Goal: Information Seeking & Learning: Learn about a topic

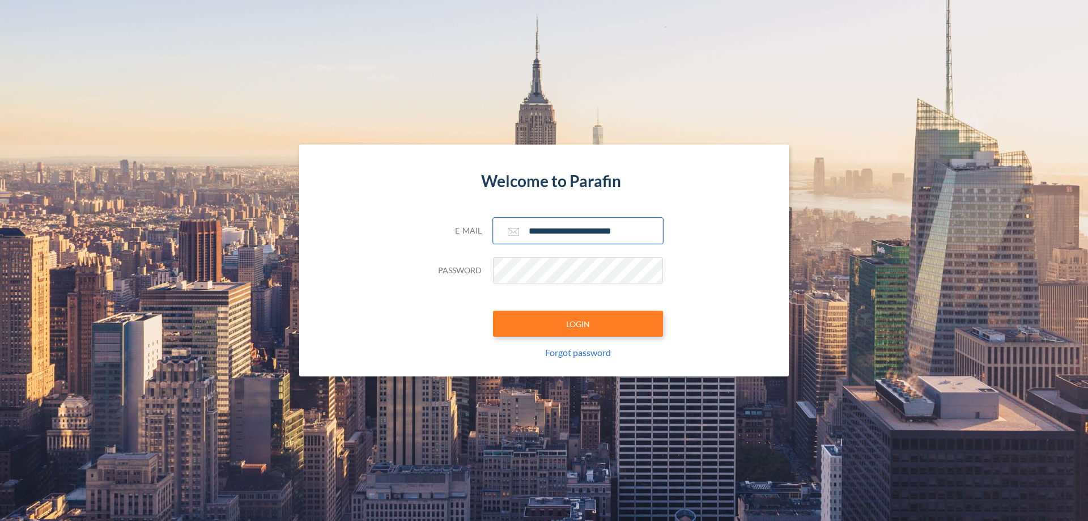
type input "**********"
click at [578, 324] on button "LOGIN" at bounding box center [578, 324] width 170 height 26
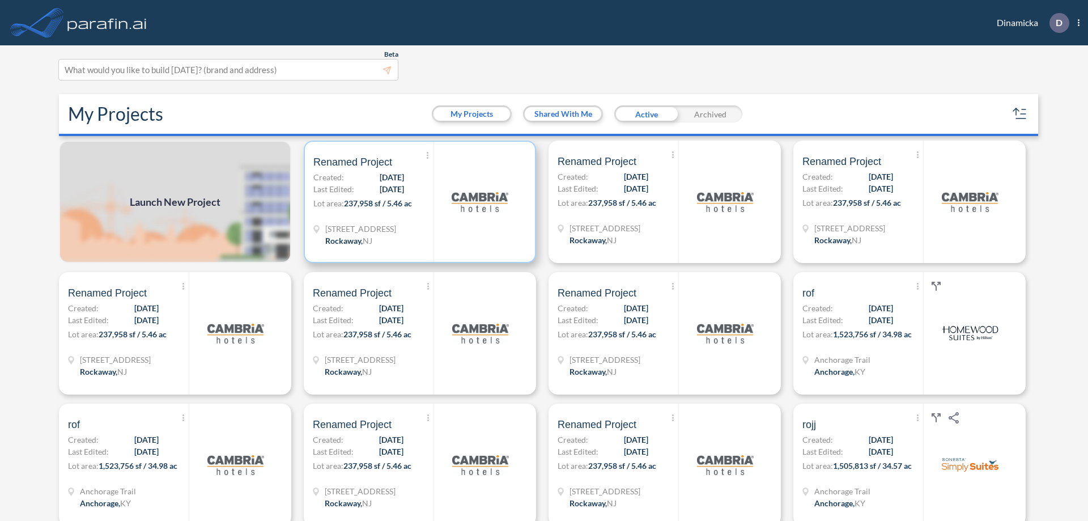
scroll to position [3, 0]
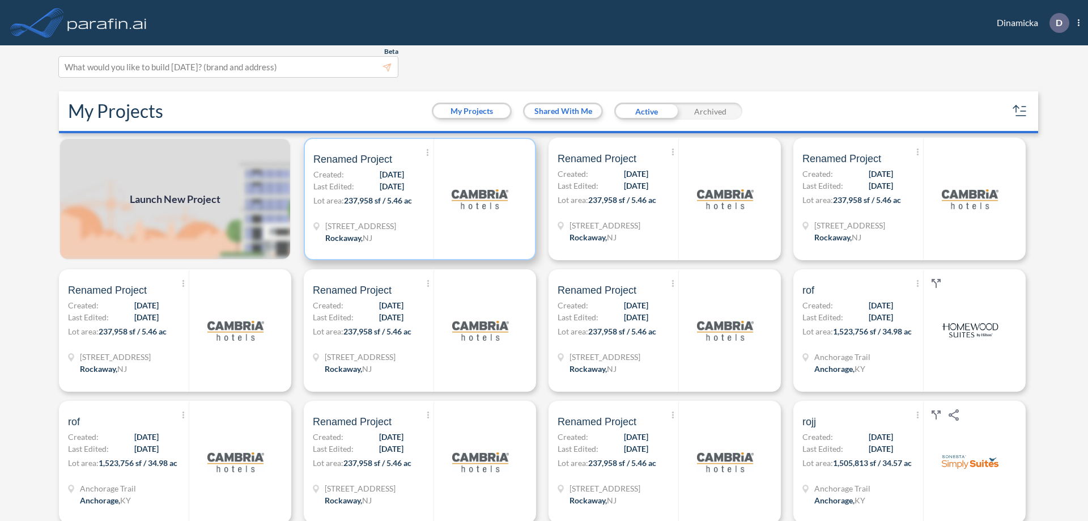
click at [418, 199] on p "Lot area: 237,958 sf / 5.46 ac" at bounding box center [373, 202] width 120 height 16
